Goal: Navigation & Orientation: Find specific page/section

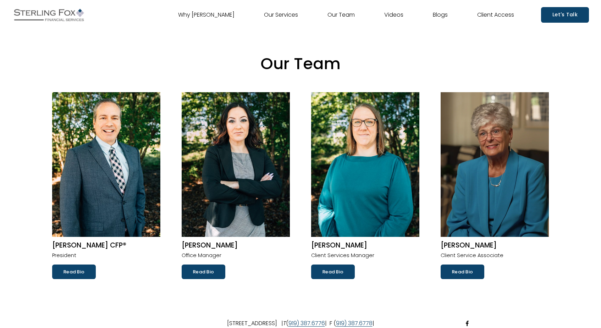
click at [463, 267] on link "Read Bio" at bounding box center [463, 272] width 44 height 14
click at [335, 274] on link "Read Bio" at bounding box center [333, 272] width 44 height 14
click at [338, 269] on link "Read Bio" at bounding box center [333, 272] width 44 height 14
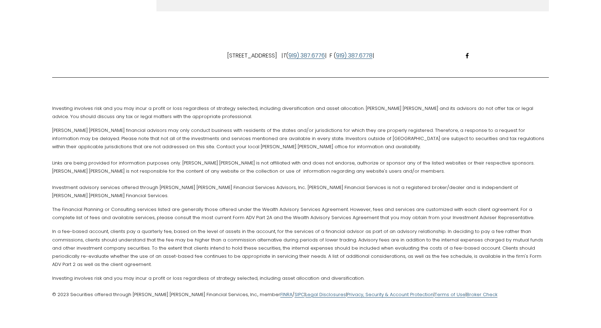
scroll to position [593, 0]
